Goal: Transaction & Acquisition: Purchase product/service

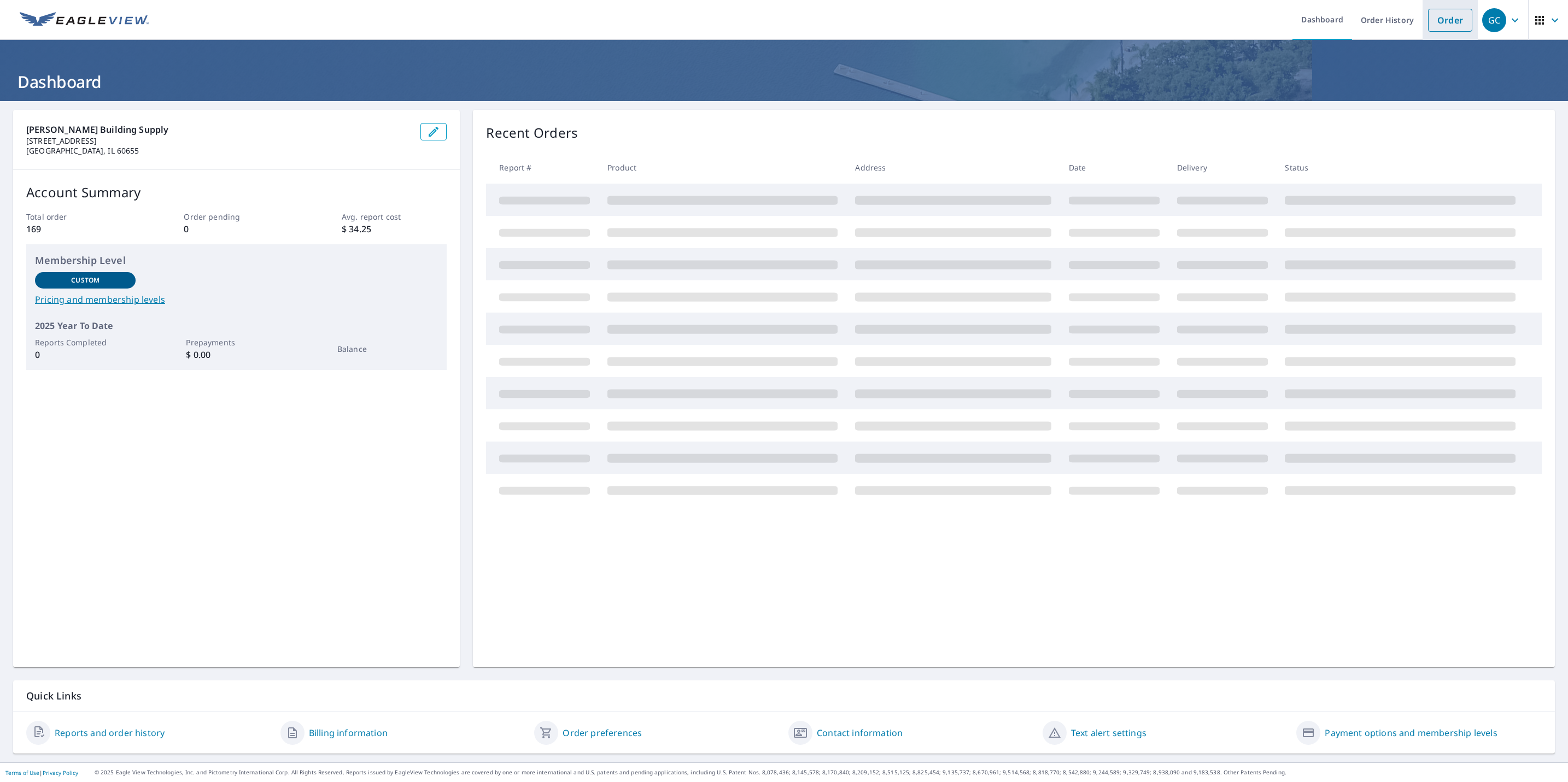
click at [1453, 23] on link "Order" at bounding box center [1451, 20] width 44 height 23
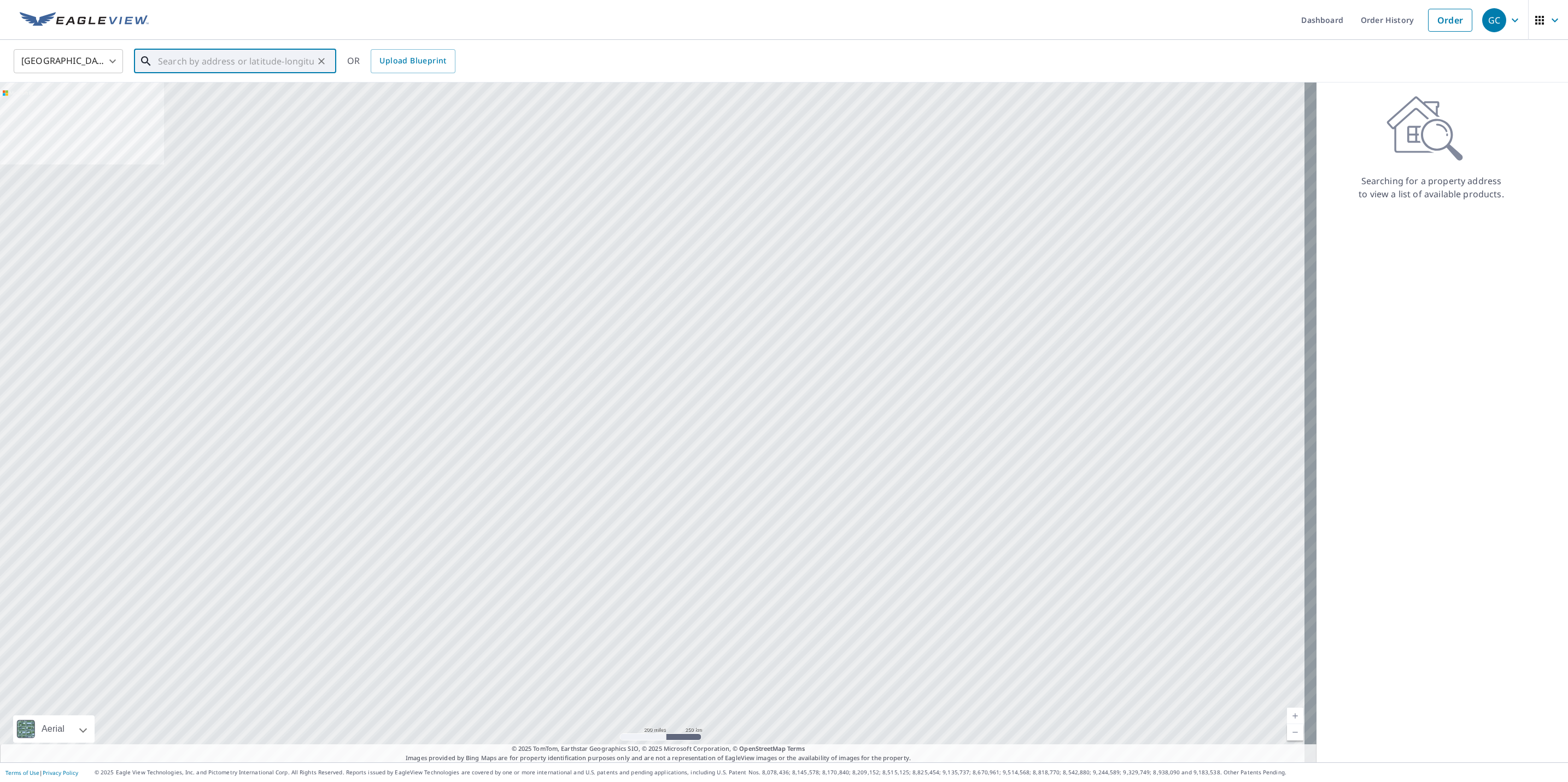
click at [212, 59] on input "text" at bounding box center [236, 61] width 156 height 30
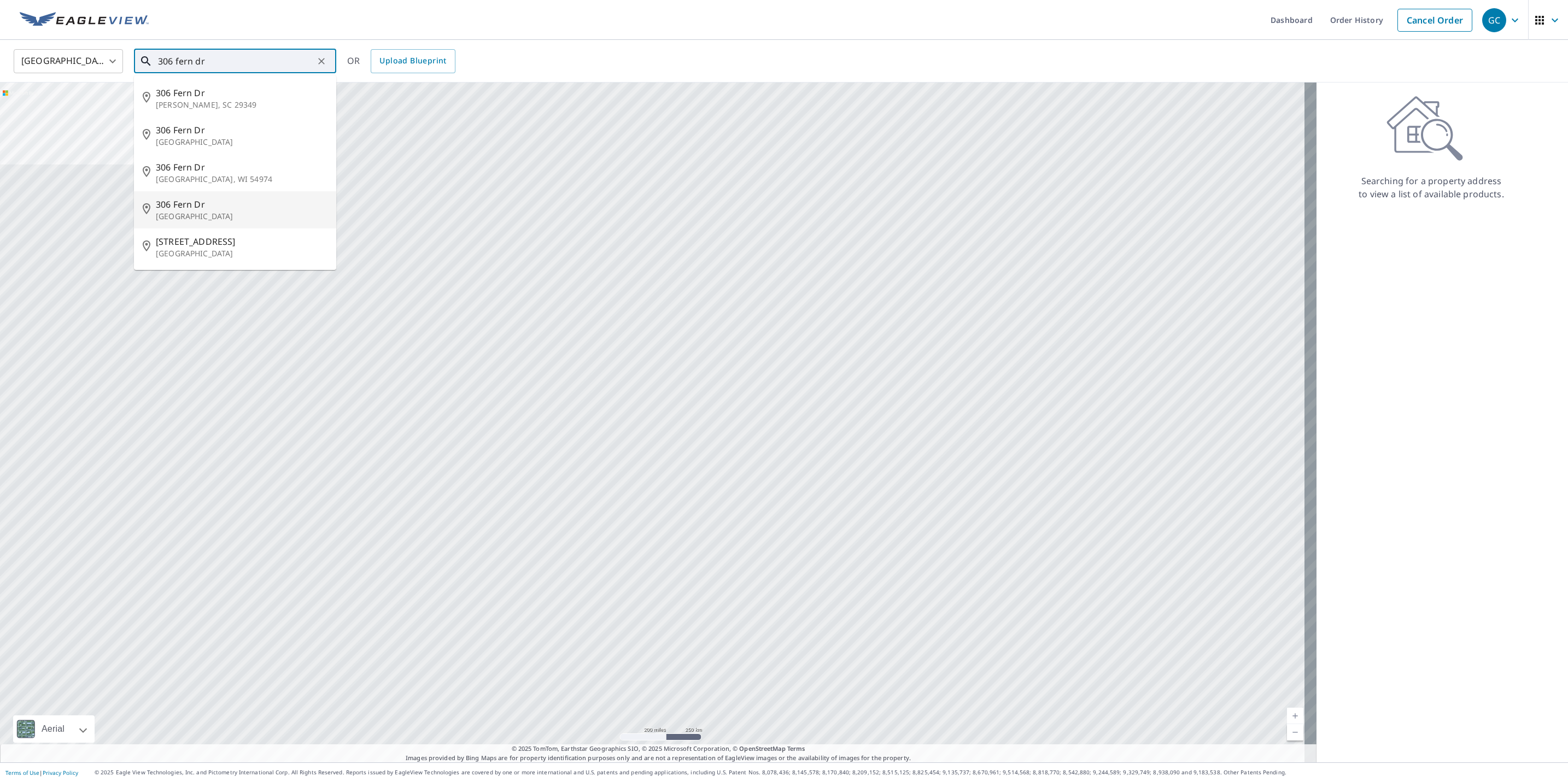
click at [192, 202] on span "306 Fern Dr" at bounding box center [241, 204] width 172 height 13
type input "[STREET_ADDRESS]"
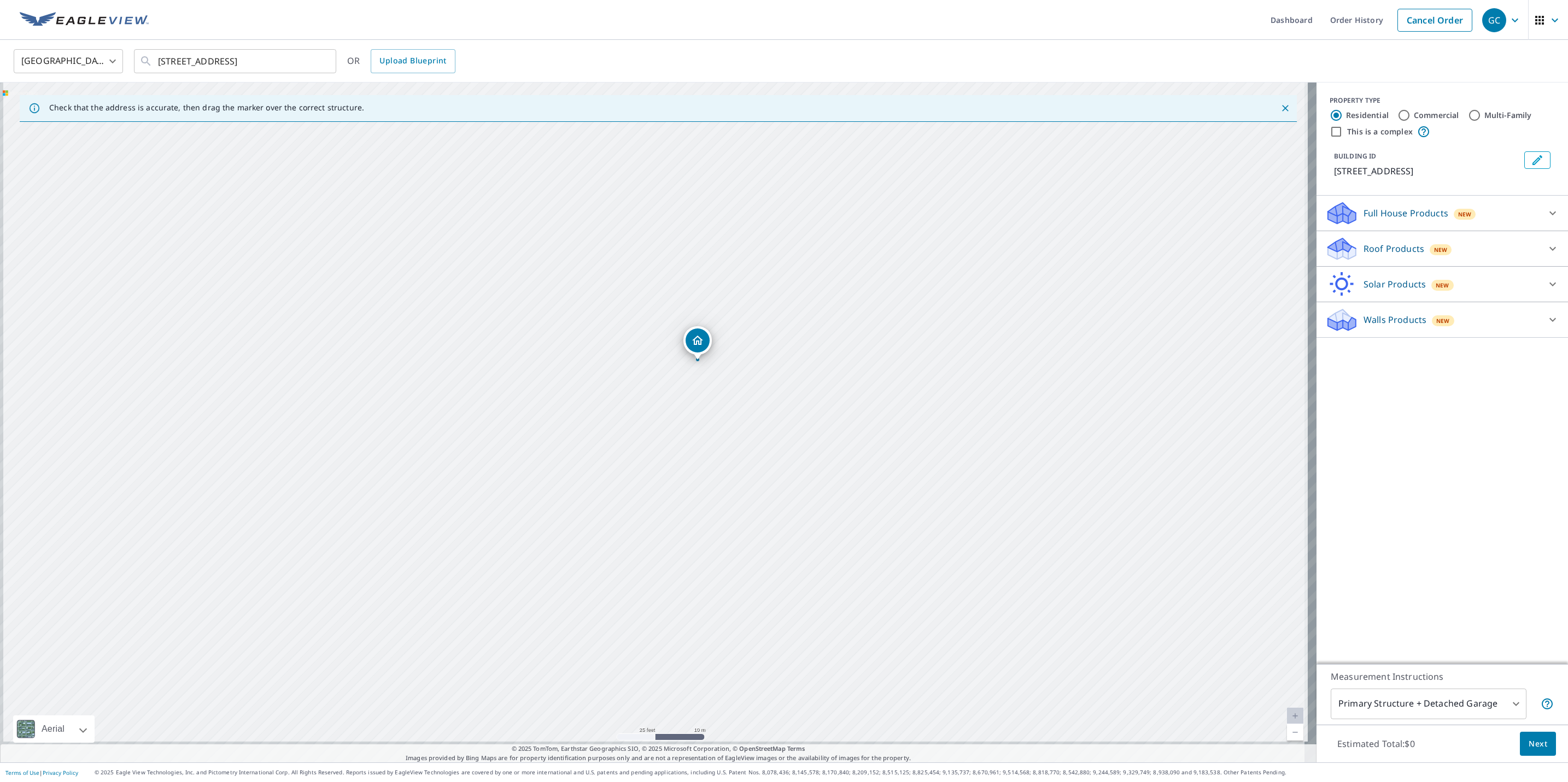
drag, startPoint x: 691, startPoint y: 291, endPoint x: 694, endPoint y: 274, distance: 17.3
click at [694, 274] on div "[STREET_ADDRESS]" at bounding box center [659, 423] width 1317 height 680
drag, startPoint x: 697, startPoint y: 340, endPoint x: 698, endPoint y: 357, distance: 17.0
click at [1454, 252] on div "Roof Products New" at bounding box center [1433, 248] width 214 height 26
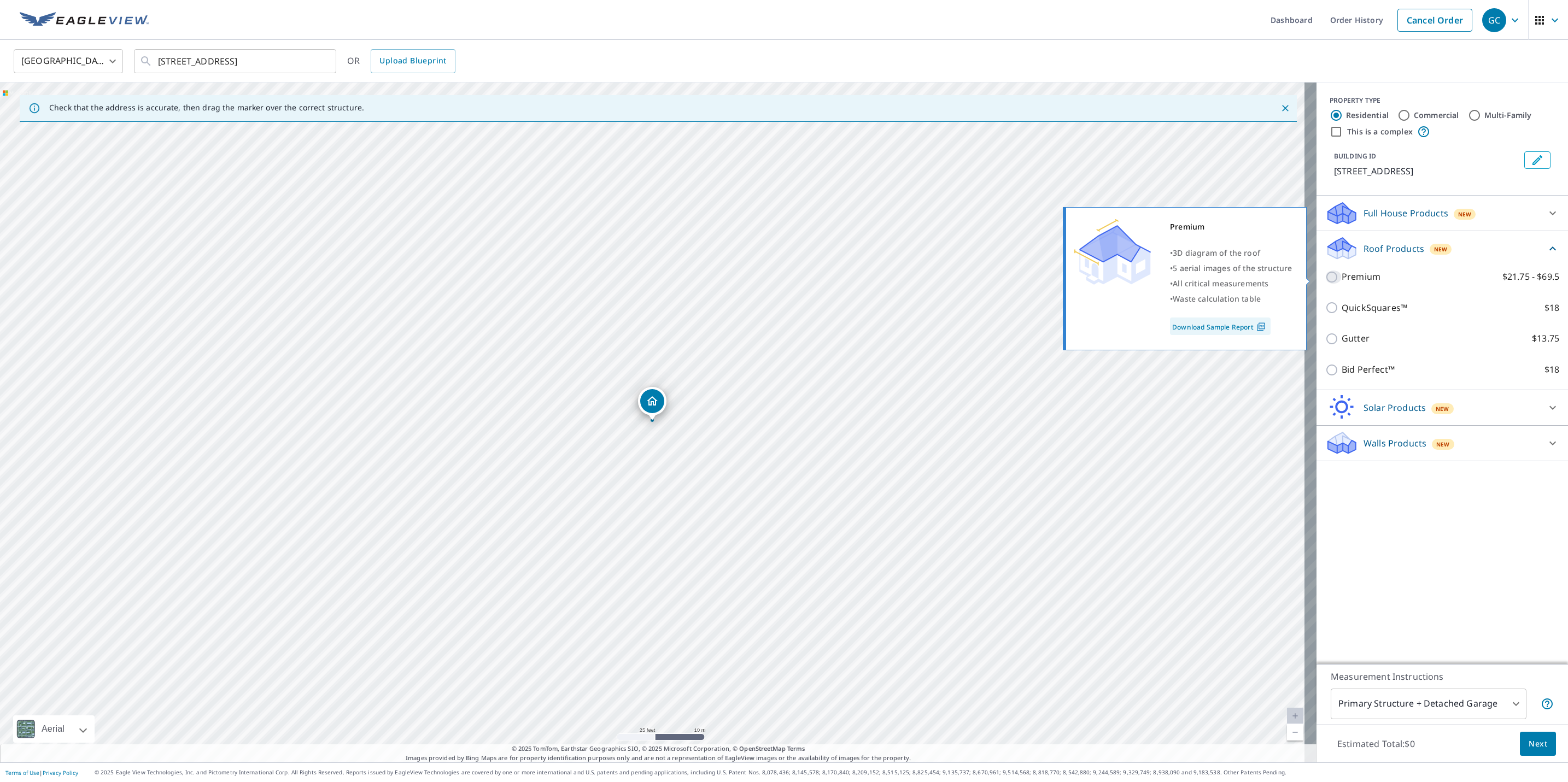
click at [1327, 278] on input "Premium $21.75 - $69.5" at bounding box center [1334, 277] width 16 height 13
checkbox input "true"
